Goal: Information Seeking & Learning: Learn about a topic

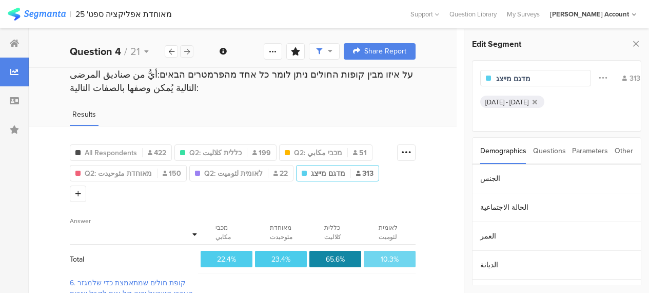
scroll to position [143, 0]
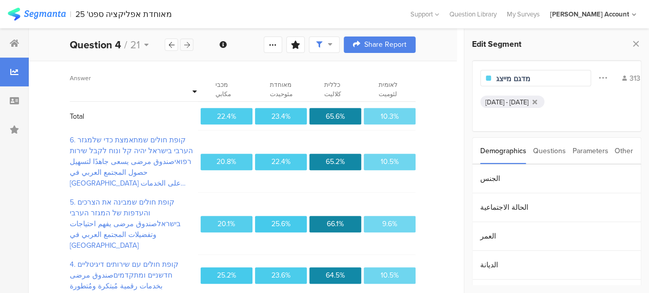
click at [184, 39] on div at bounding box center [186, 44] width 13 height 12
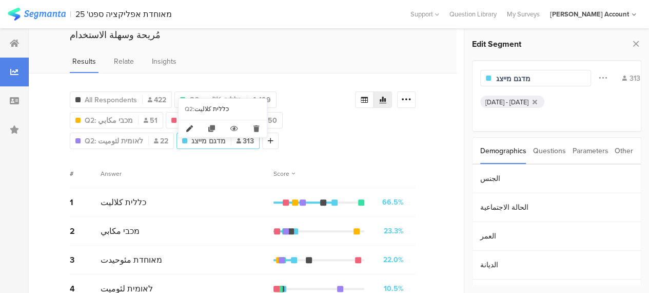
scroll to position [82, 0]
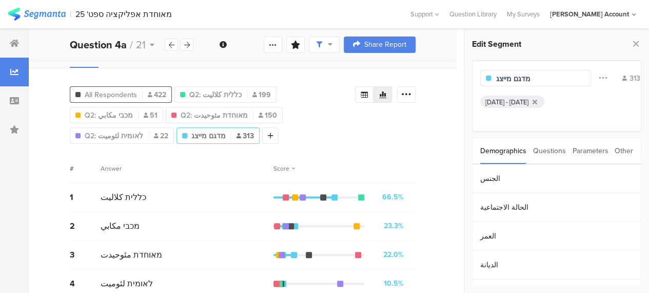
click at [138, 89] on div "All Respondents 422" at bounding box center [120, 94] width 101 height 11
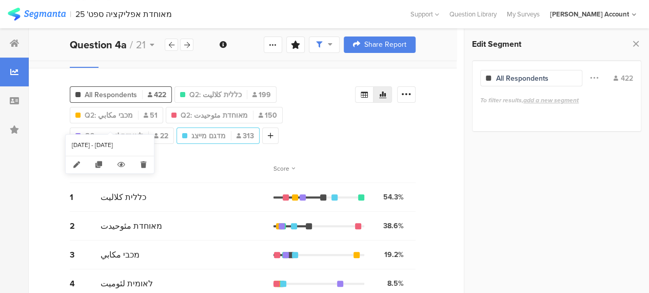
click at [191, 130] on span "מדגם מייצג" at bounding box center [208, 135] width 34 height 11
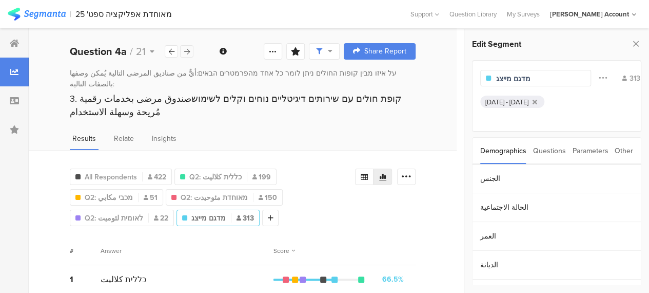
click at [189, 50] on icon at bounding box center [187, 51] width 6 height 7
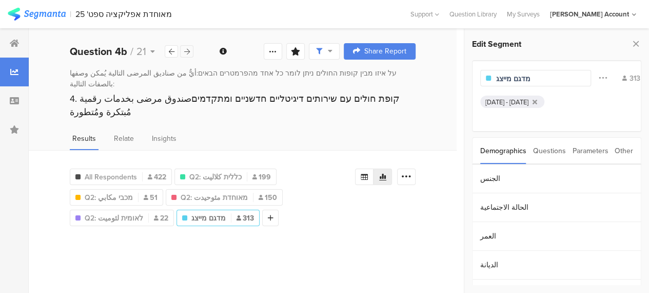
click at [189, 50] on icon at bounding box center [187, 51] width 6 height 7
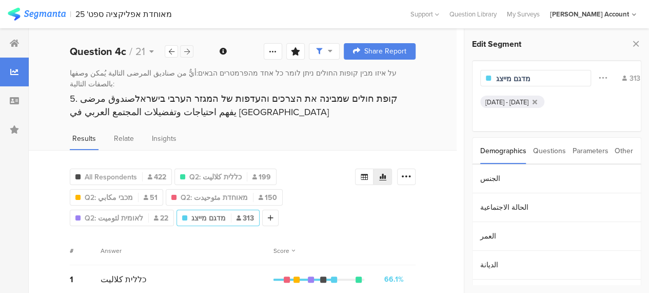
click at [189, 50] on icon at bounding box center [187, 51] width 6 height 7
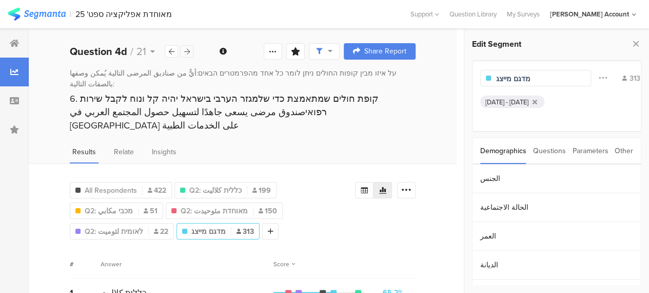
click at [189, 50] on icon at bounding box center [187, 51] width 6 height 7
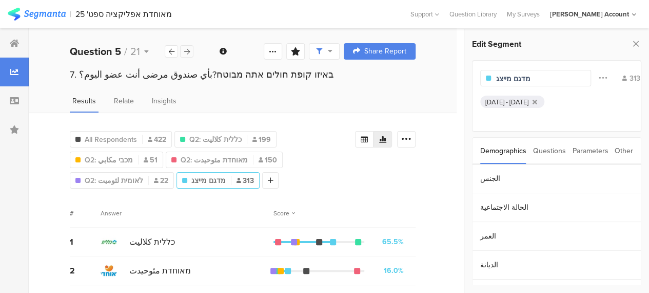
click at [189, 50] on icon at bounding box center [187, 51] width 6 height 7
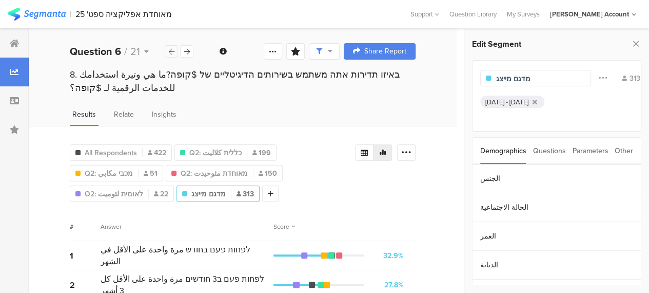
click at [169, 49] on icon at bounding box center [172, 51] width 6 height 7
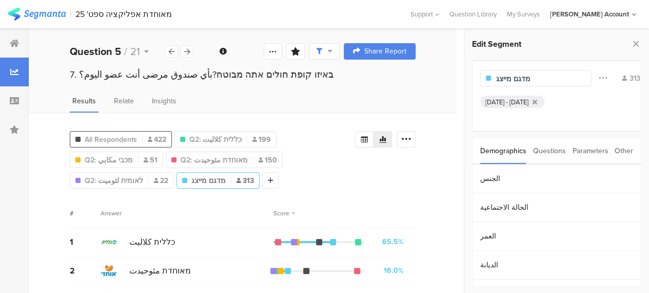
click at [126, 137] on span "All Respondents" at bounding box center [111, 139] width 52 height 11
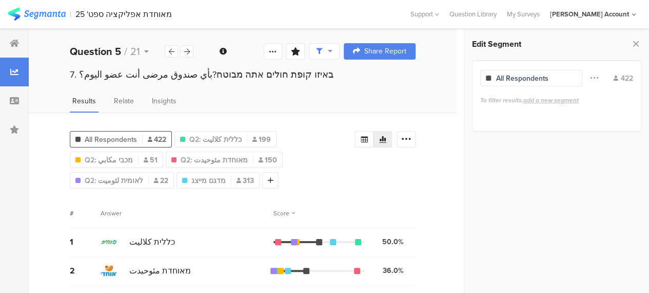
scroll to position [56, 0]
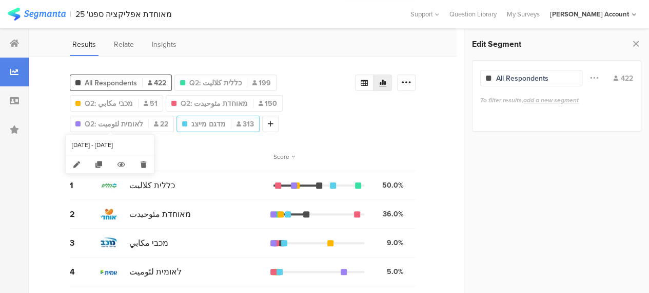
click at [191, 122] on span "מדגם מייצג" at bounding box center [208, 124] width 34 height 11
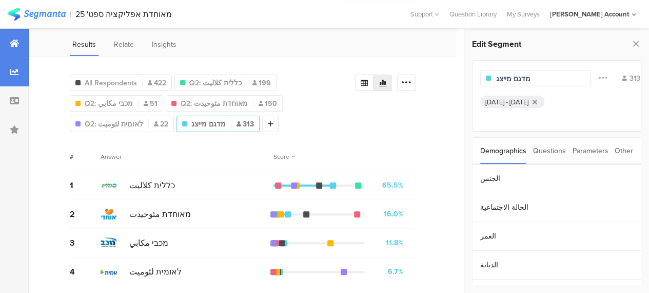
click at [20, 44] on div at bounding box center [14, 43] width 29 height 29
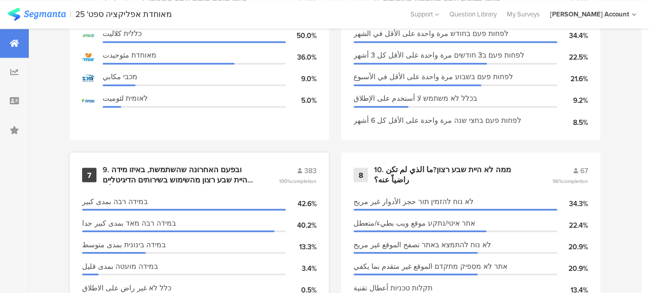
scroll to position [872, 0]
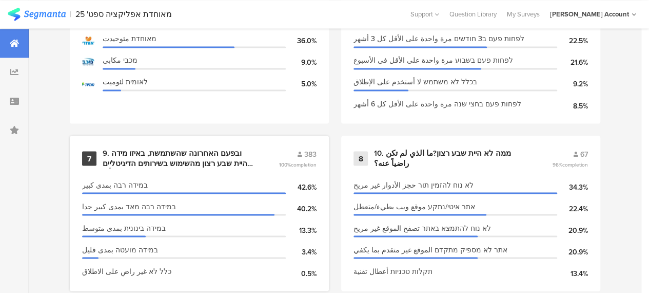
click at [187, 165] on div "9. ובפעם האחרונה שהשתמשת, באיזו מידה היית שבע רצון מהשימוש בשירותים הדיגיטליים …" at bounding box center [178, 158] width 151 height 20
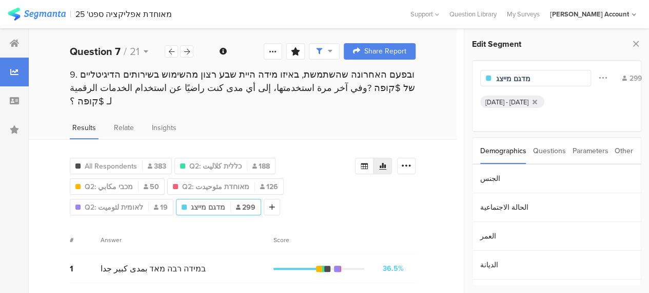
scroll to position [98, 0]
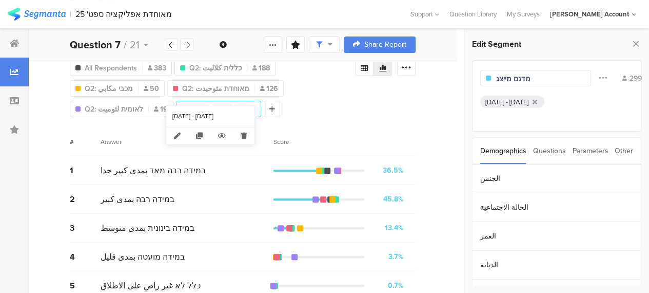
click at [204, 104] on span "מדגם מייצג" at bounding box center [208, 109] width 34 height 11
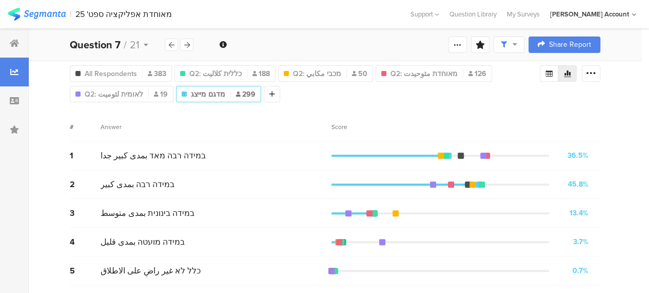
scroll to position [77, 0]
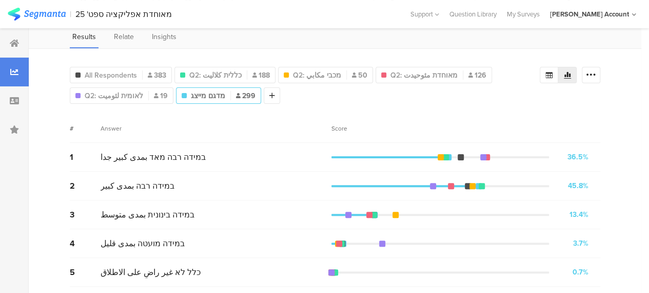
click at [352, 98] on div "All Respondents 383 Q2 : כללית كلاليت Q2: כללית كلاليت 188 Q2 : מכבי مكابي Q2: …" at bounding box center [305, 83] width 470 height 41
click at [325, 114] on div "# Answer Score" at bounding box center [335, 128] width 531 height 29
click at [329, 111] on div "All Respondents 383 Q2 : כללית كلاليت Q2: כללית كلاليت 188 Q2 : מכבי مكابي Q2: …" at bounding box center [335, 171] width 613 height 246
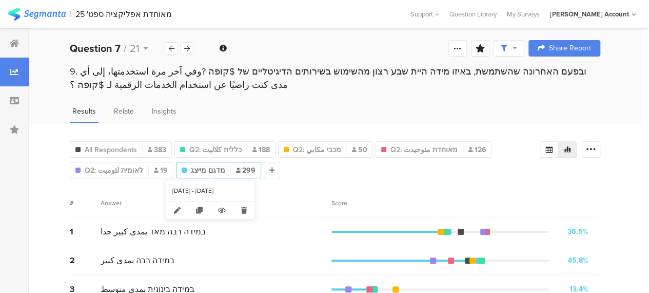
scroll to position [0, 0]
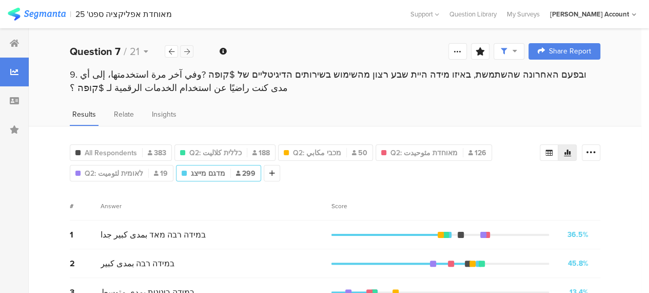
click at [188, 49] on icon at bounding box center [187, 51] width 6 height 7
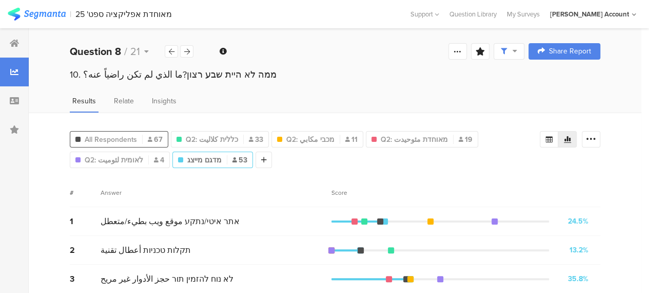
click at [121, 134] on span "All Respondents" at bounding box center [111, 139] width 52 height 11
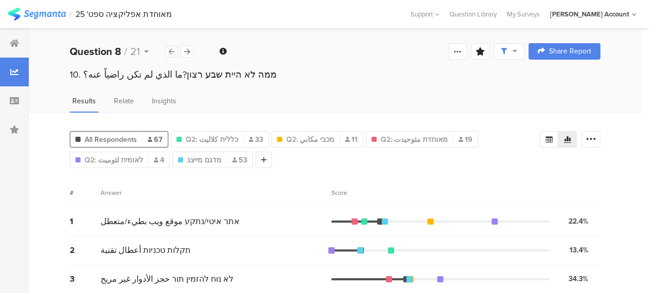
click at [172, 50] on icon at bounding box center [172, 51] width 6 height 7
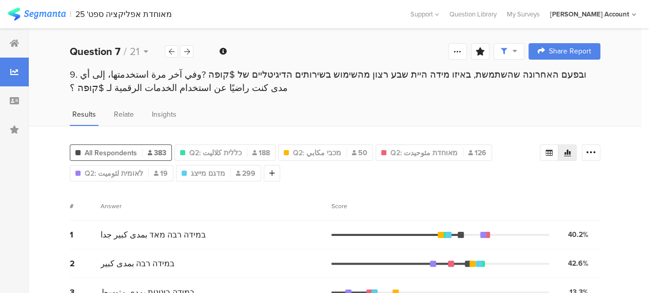
click at [286, 197] on div "# Answer Score" at bounding box center [335, 205] width 531 height 29
click at [305, 149] on span "Q2: מכבי مكابي" at bounding box center [317, 152] width 48 height 11
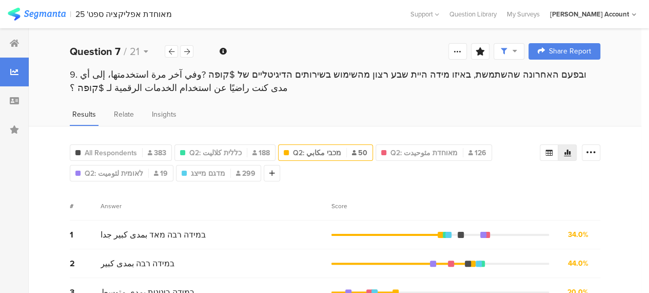
click at [305, 149] on span "Q2: מכבי مكابي" at bounding box center [317, 152] width 48 height 11
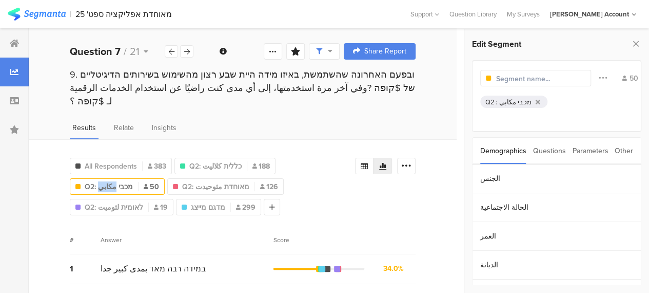
click at [133, 181] on span "Q2: מכבי مكابي" at bounding box center [109, 186] width 48 height 11
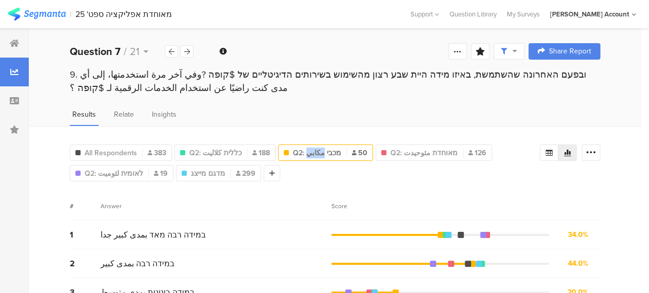
click at [305, 149] on span "Q2: מכבי مكابي" at bounding box center [317, 152] width 48 height 11
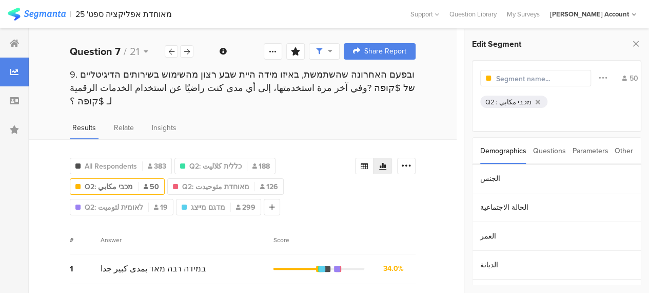
click at [498, 100] on div ":" at bounding box center [498, 102] width 4 height 10
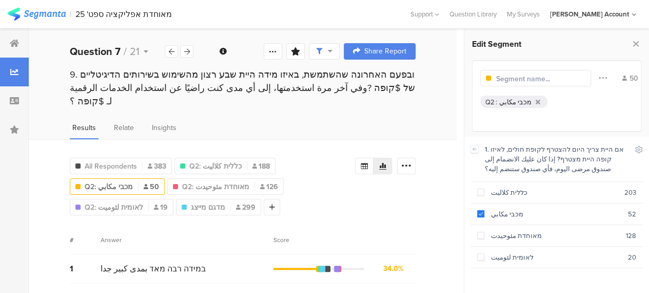
click at [316, 166] on div "All Respondents 383 Q2: כללית كلاليت 188 Q2: מכבי مكابي 50 Q2: מאוחדת مئوحيدت 1…" at bounding box center [212, 184] width 285 height 62
click at [190, 234] on div "# Answer Score" at bounding box center [243, 239] width 346 height 29
click at [36, 122] on div "Results Relate Insights" at bounding box center [243, 130] width 428 height 17
click at [187, 50] on icon at bounding box center [187, 51] width 6 height 7
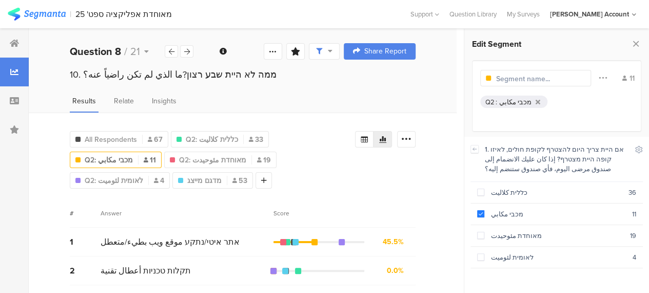
click at [377, 174] on div "All Respondents 67 Q2: כללית كلاليت 33 Q2: מכבי مكابي 11 Q2: מאוחדת مئوحيدت 19 …" at bounding box center [243, 158] width 346 height 62
click at [222, 175] on span "מדגם מייצג" at bounding box center [204, 180] width 34 height 11
type input "מדגם מייצג"
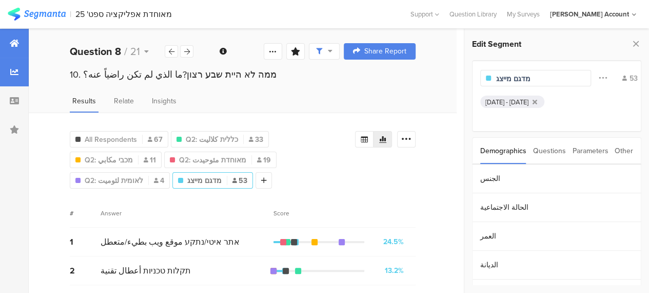
click at [17, 41] on icon at bounding box center [14, 43] width 9 height 8
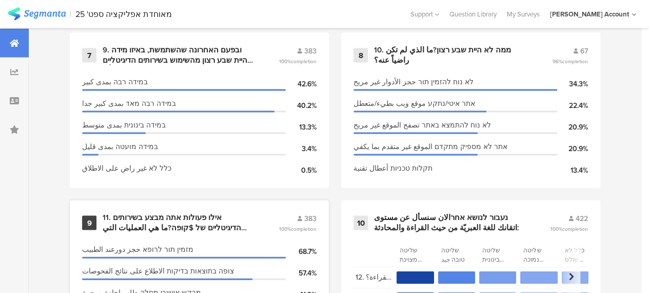
scroll to position [1078, 0]
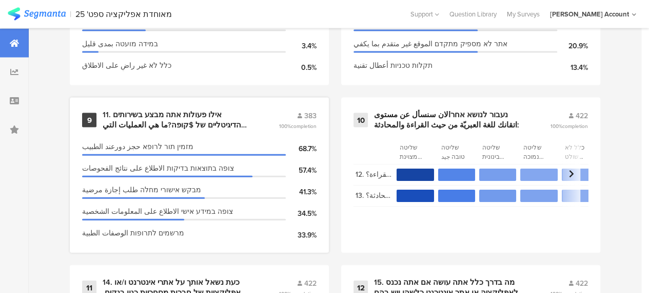
click at [221, 121] on div "11. אילו פעולות אתה מבצע בשירותים הדיגיטליים של $קופה?ما هي العمليات التي تقوم …" at bounding box center [178, 120] width 151 height 20
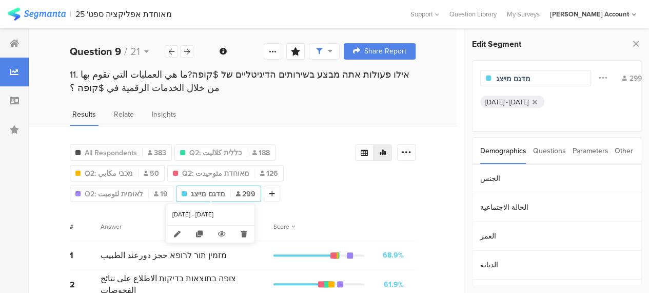
click at [226, 190] on div "מדגם מייצג 299" at bounding box center [219, 193] width 84 height 11
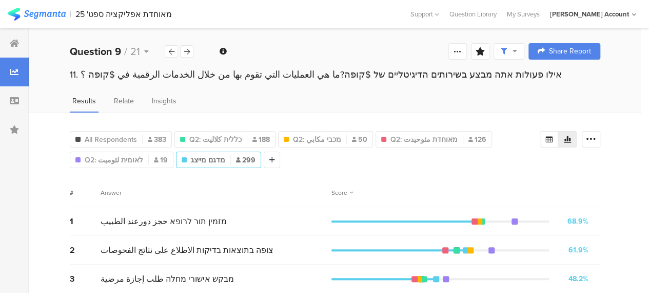
click at [263, 184] on div "# Answer Score" at bounding box center [335, 192] width 531 height 29
click at [119, 137] on span "All Respondents" at bounding box center [111, 139] width 52 height 11
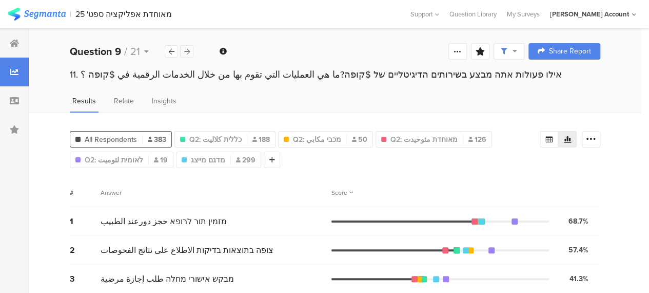
click at [189, 52] on icon at bounding box center [187, 51] width 6 height 7
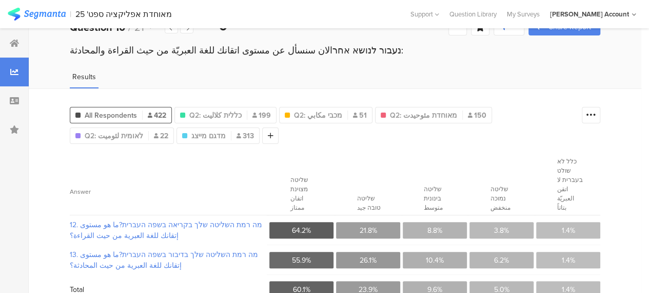
scroll to position [37, 0]
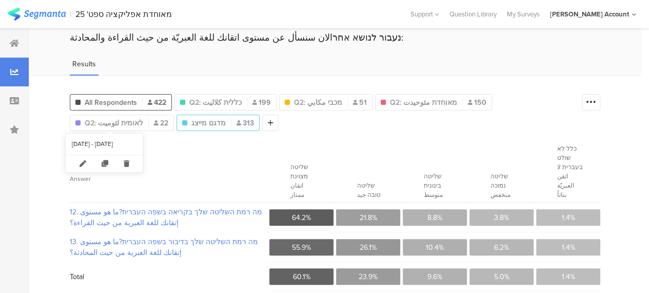
click at [191, 123] on span "מדגם מייצג" at bounding box center [208, 123] width 34 height 11
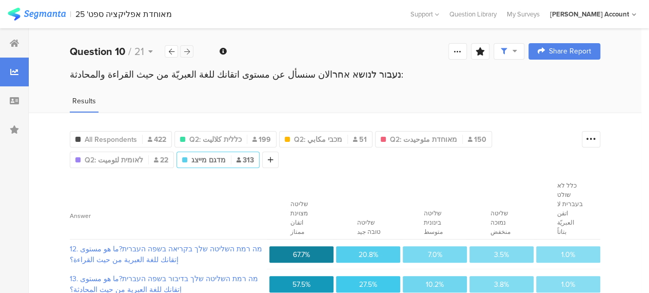
click at [192, 49] on div at bounding box center [186, 51] width 13 height 12
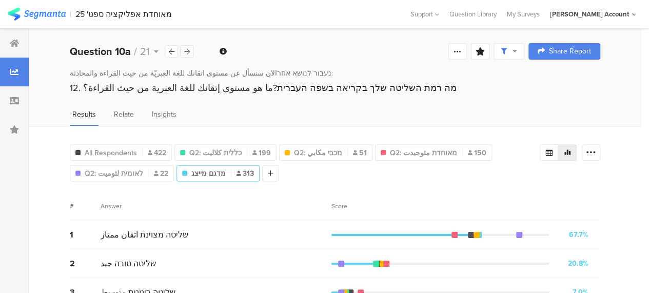
click at [192, 49] on div at bounding box center [186, 51] width 13 height 12
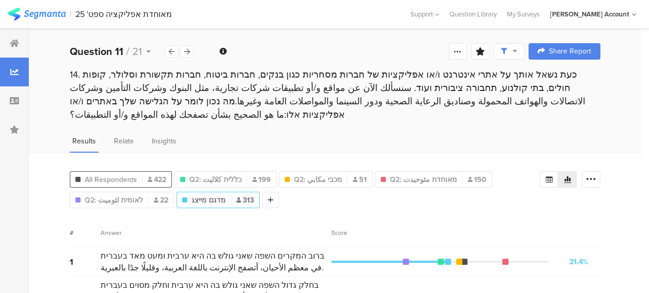
click at [115, 174] on span "All Respondents" at bounding box center [111, 179] width 52 height 11
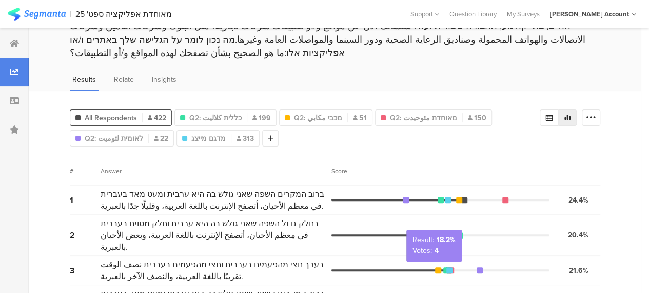
scroll to position [39, 0]
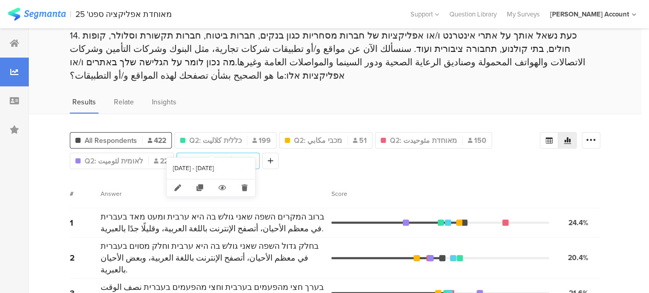
click at [212, 155] on span "מדגם מייצג" at bounding box center [208, 160] width 34 height 11
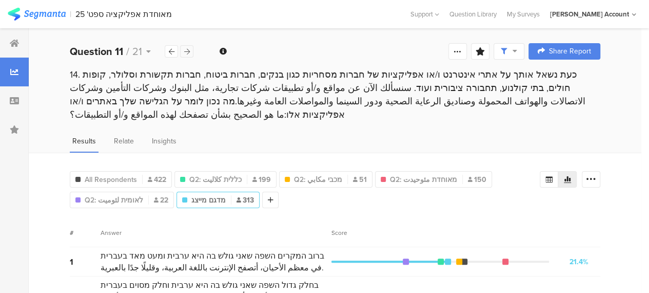
click at [187, 48] on icon at bounding box center [187, 51] width 6 height 7
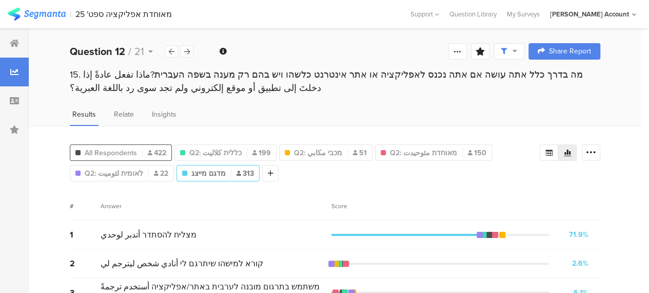
click at [115, 147] on span "All Respondents" at bounding box center [111, 152] width 52 height 11
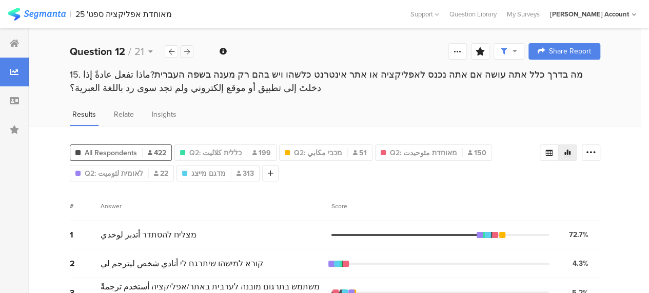
click at [187, 50] on icon at bounding box center [187, 51] width 6 height 7
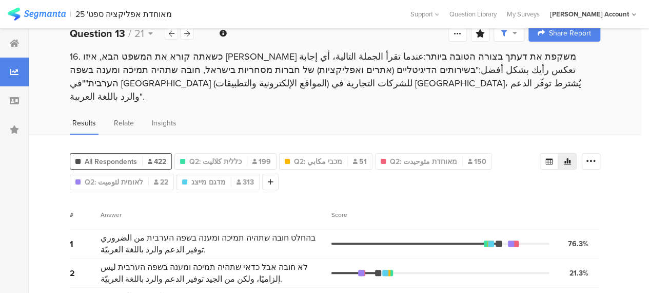
scroll to position [33, 0]
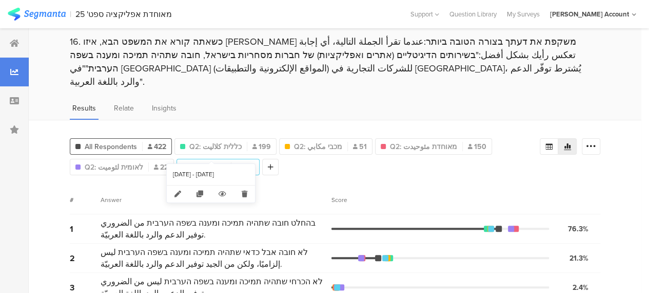
click at [198, 162] on span "מדגם מייצג" at bounding box center [208, 167] width 34 height 11
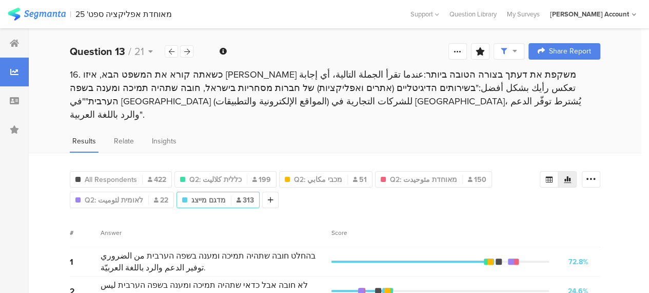
click at [194, 50] on div "Welcome page 1 שאלות סטטיסטיות 1a الجنس 1b الحالة الاجتماعية 1c العمر 1d الديان…" at bounding box center [335, 51] width 613 height 33
click at [190, 50] on div at bounding box center [186, 51] width 13 height 12
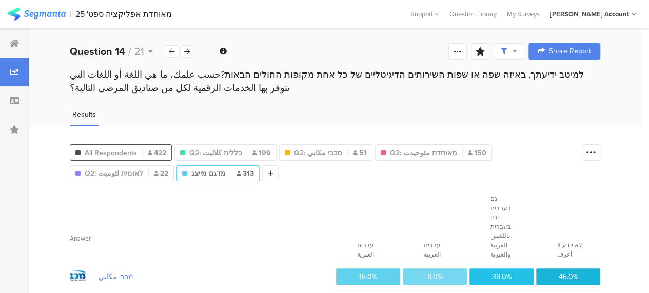
click at [122, 144] on div "All Respondents 422" at bounding box center [121, 152] width 102 height 16
click at [120, 152] on span "All Respondents" at bounding box center [111, 152] width 52 height 11
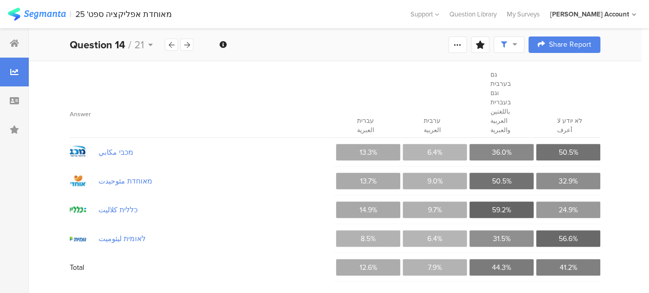
scroll to position [22, 0]
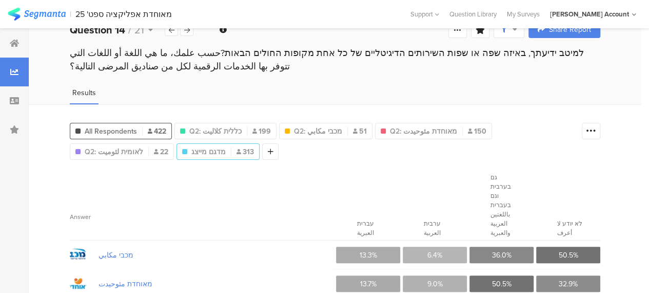
click at [177, 143] on div "מדגם מייצג 313" at bounding box center [218, 151] width 83 height 16
click at [191, 149] on span "מדגם מייצג" at bounding box center [208, 151] width 34 height 11
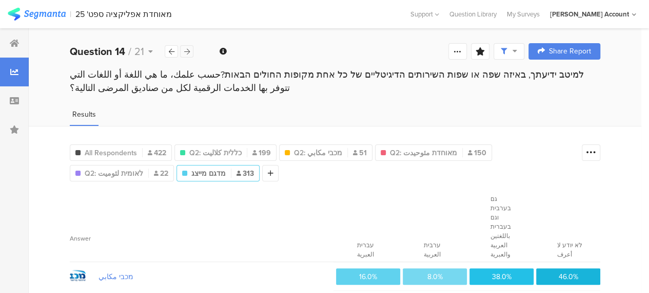
click at [188, 49] on icon at bounding box center [187, 51] width 6 height 7
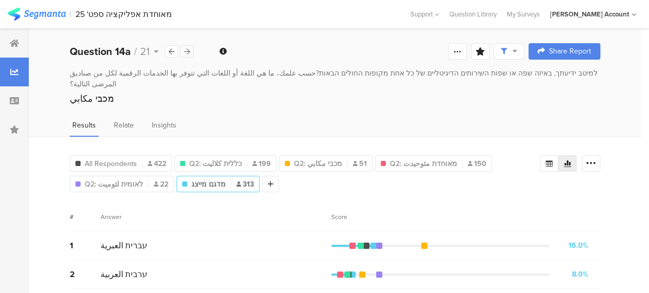
click at [188, 49] on icon at bounding box center [187, 51] width 6 height 7
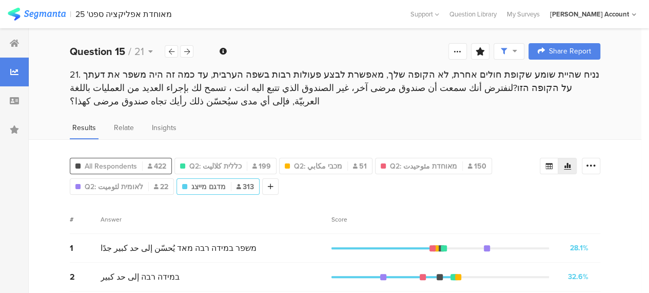
click at [98, 162] on span "All Respondents" at bounding box center [111, 166] width 52 height 11
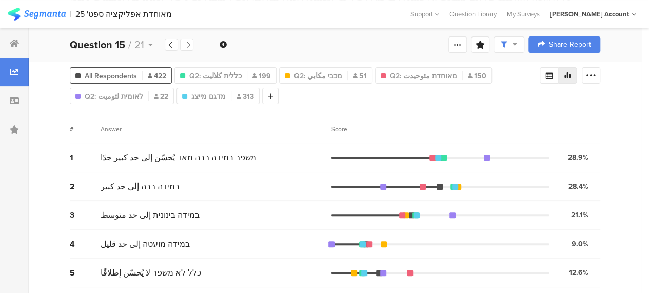
scroll to position [90, 0]
click at [110, 94] on span "Q2: לאומית لئوميت" at bounding box center [114, 96] width 59 height 11
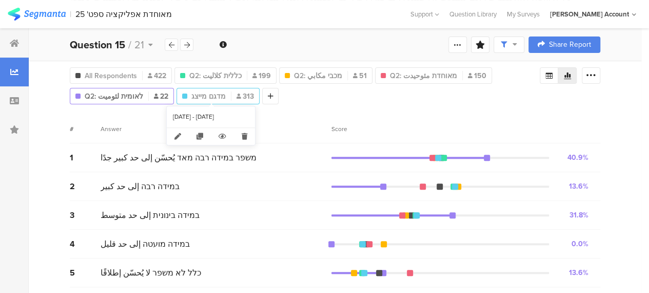
click at [207, 93] on span "מדגם מייצג" at bounding box center [208, 96] width 34 height 11
type input "מדגם מייצג"
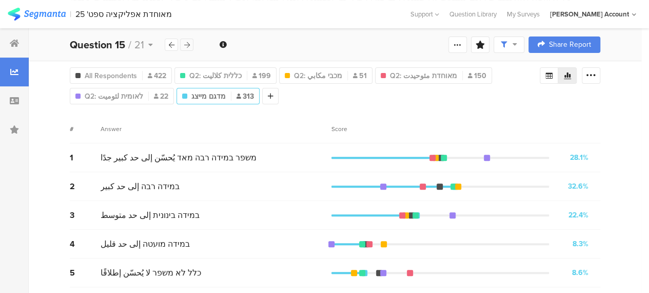
click at [189, 45] on icon at bounding box center [187, 45] width 6 height 7
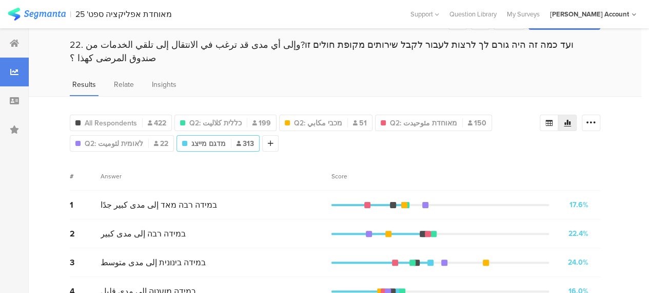
scroll to position [51, 0]
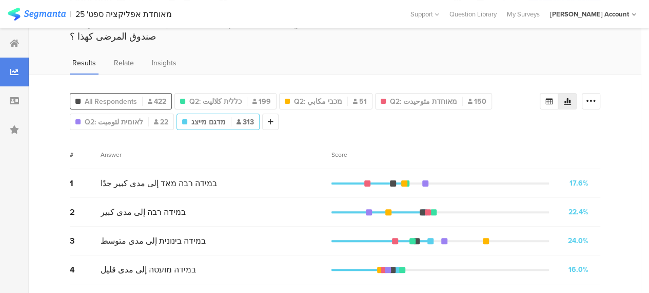
click at [99, 96] on span "All Respondents" at bounding box center [111, 101] width 52 height 11
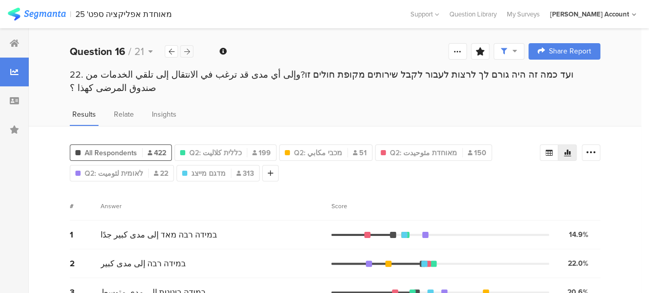
click at [189, 49] on icon at bounding box center [187, 51] width 6 height 7
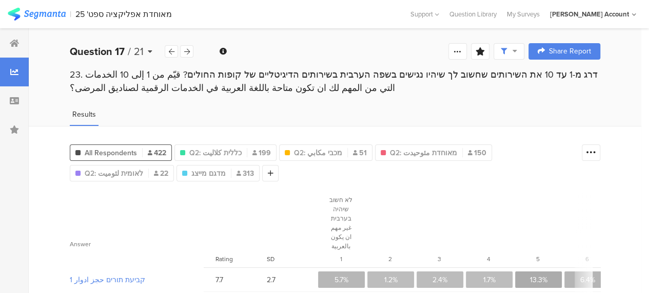
click at [150, 50] on icon at bounding box center [150, 51] width 5 height 7
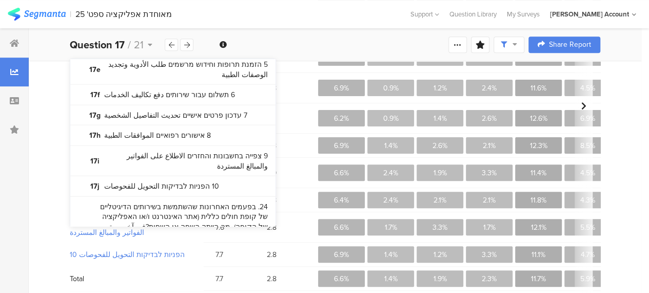
scroll to position [1329, 0]
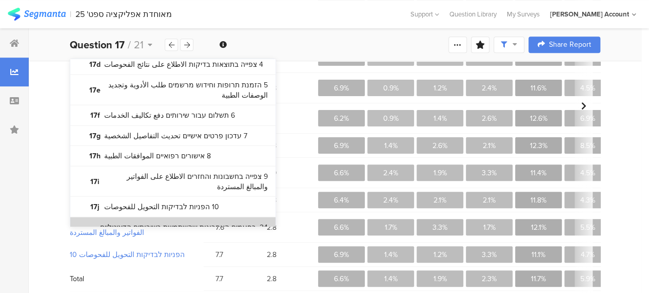
click at [240, 222] on bdi "24. בפעמים האחרונות שהשתמשת בשירותים הדיגיטליים של קופת חולים כללית (אתר האינטר…" at bounding box center [181, 252] width 171 height 61
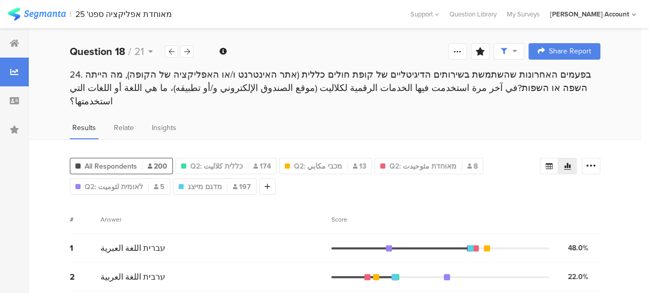
click at [107, 161] on span "All Respondents" at bounding box center [111, 166] width 52 height 11
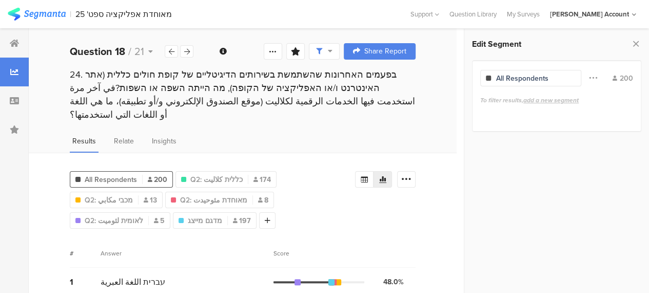
click at [116, 174] on span "All Respondents" at bounding box center [111, 179] width 52 height 11
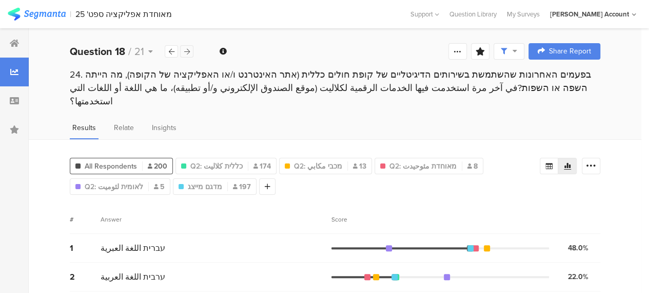
click at [189, 50] on icon at bounding box center [187, 51] width 6 height 7
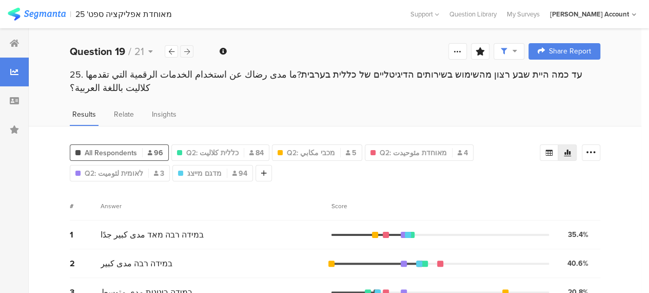
click at [188, 50] on icon at bounding box center [187, 51] width 6 height 7
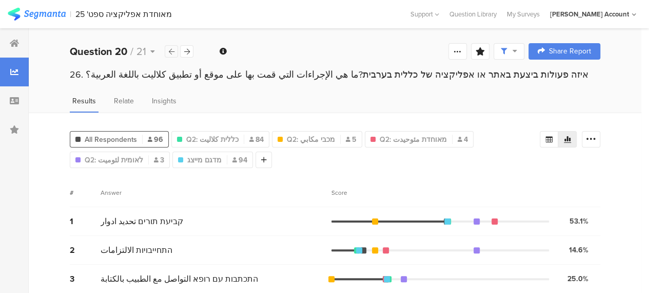
click at [175, 52] on div at bounding box center [171, 51] width 13 height 12
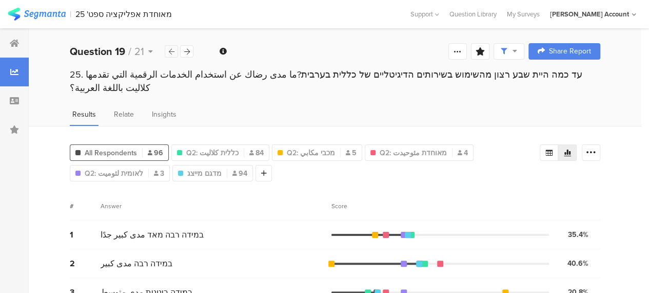
click at [175, 52] on div at bounding box center [171, 51] width 13 height 12
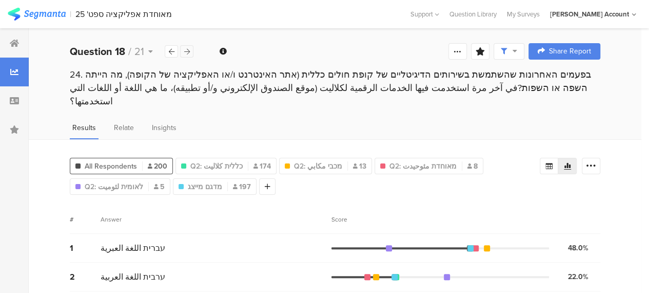
click at [189, 52] on icon at bounding box center [187, 51] width 6 height 7
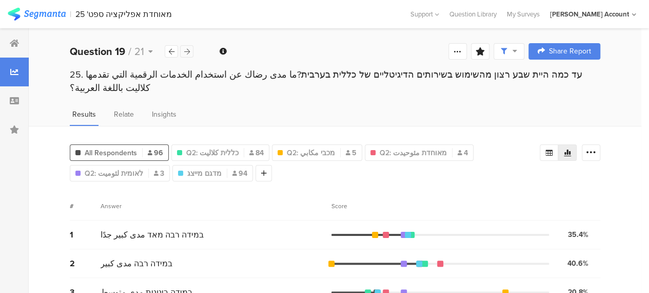
click at [189, 52] on icon at bounding box center [187, 51] width 6 height 7
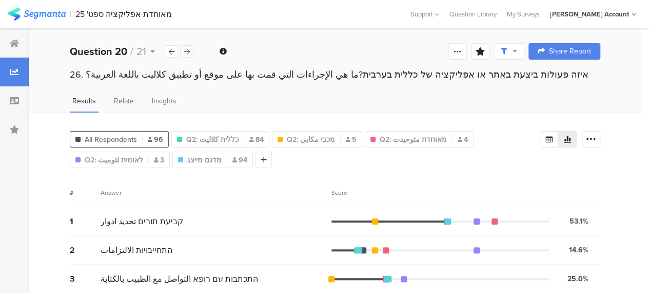
click at [189, 52] on icon at bounding box center [187, 51] width 6 height 7
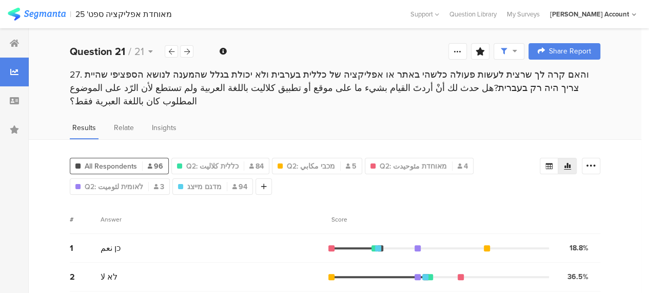
click at [471, 122] on div "Results Relate Insights" at bounding box center [335, 130] width 613 height 17
